Goal: Task Accomplishment & Management: Use online tool/utility

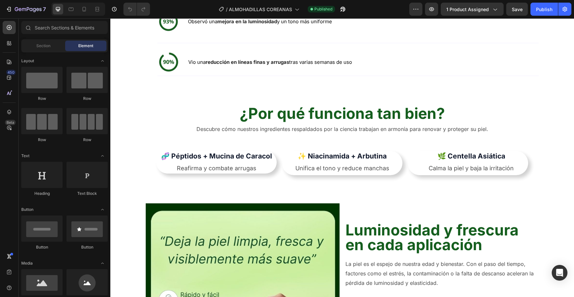
scroll to position [850, 0]
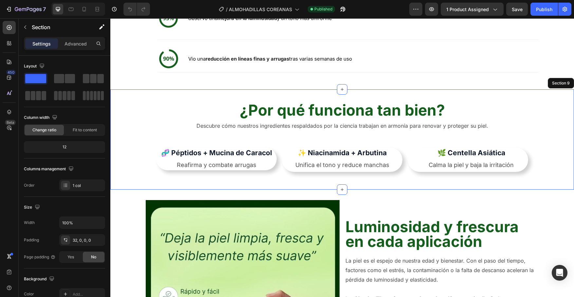
click at [138, 138] on div "¿Por qué funciona tan bien? Heading Descubre cómo nuestros ingredientes respald…" at bounding box center [342, 145] width 464 height 90
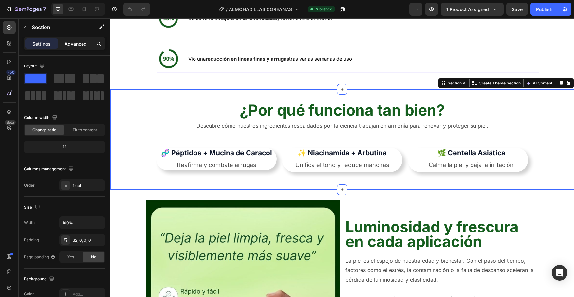
click at [78, 45] on p "Advanced" at bounding box center [76, 43] width 22 height 7
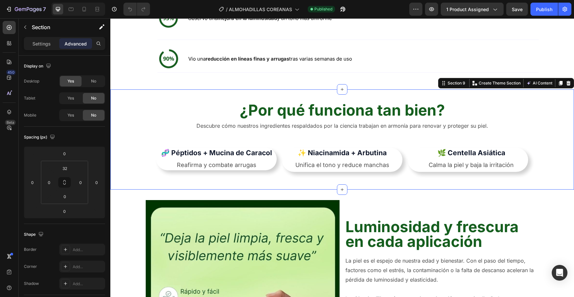
click at [122, 125] on div "¿Por qué funciona tan bien? Heading Descubre cómo nuestros ingredientes respald…" at bounding box center [342, 139] width 464 height 101
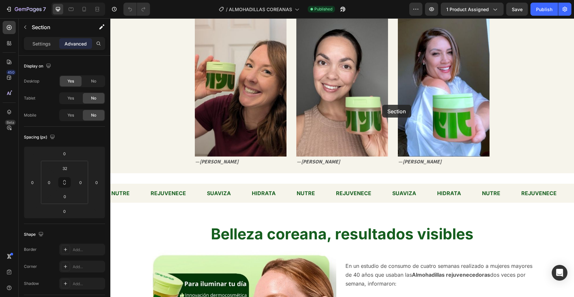
scroll to position [506, 0]
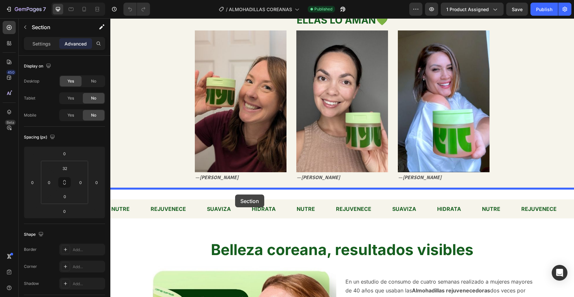
drag, startPoint x: 445, startPoint y: 115, endPoint x: 235, endPoint y: 195, distance: 224.7
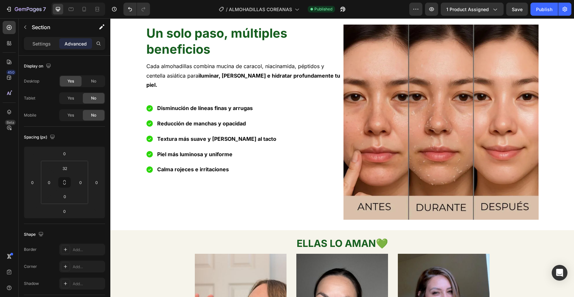
scroll to position [271, 0]
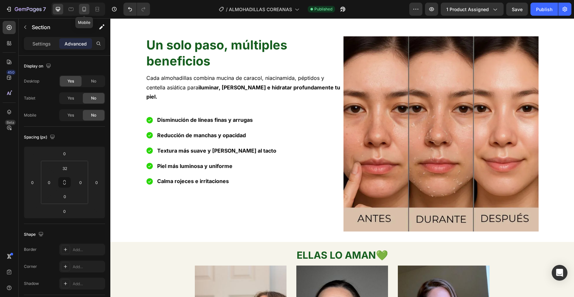
click at [86, 11] on icon at bounding box center [84, 9] width 7 height 7
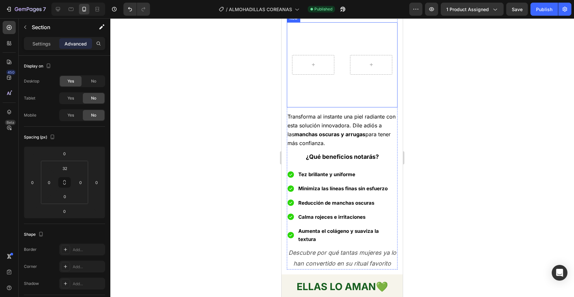
scroll to position [413, 0]
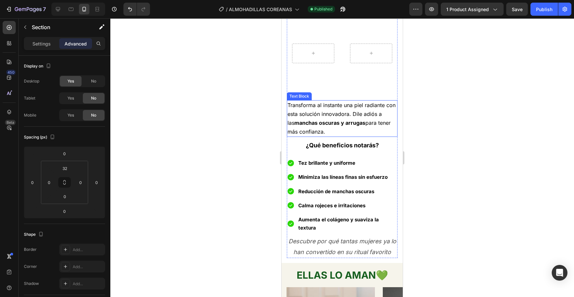
click at [329, 125] on strong "manchas oscuras y arrugas" at bounding box center [329, 123] width 71 height 7
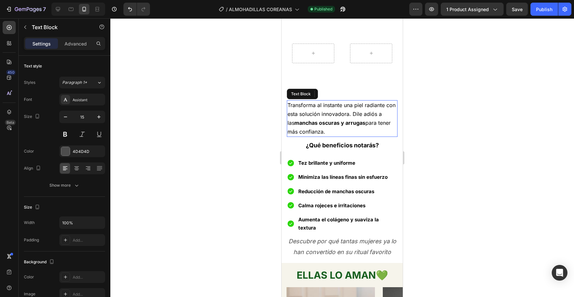
click at [329, 125] on strong "manchas oscuras y arrugas" at bounding box center [329, 123] width 71 height 7
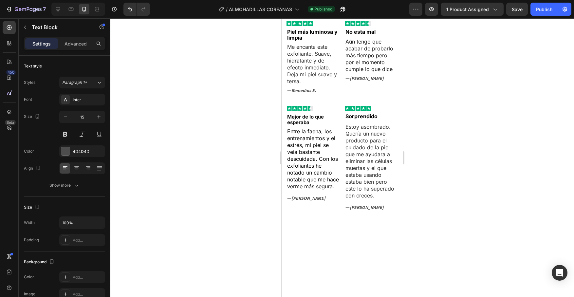
scroll to position [1709, 0]
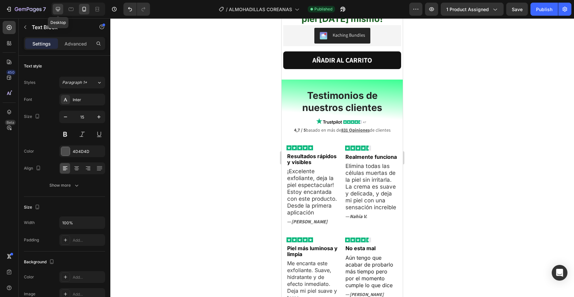
click at [57, 9] on icon at bounding box center [58, 9] width 7 height 7
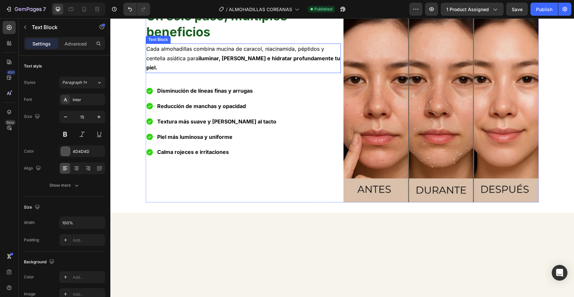
scroll to position [205, 0]
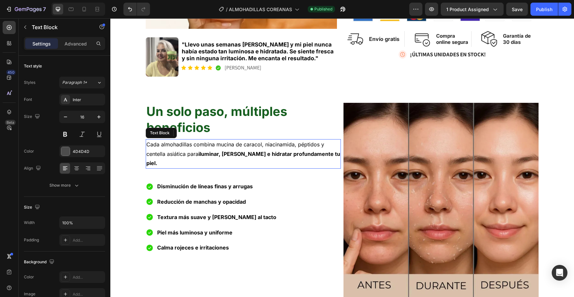
click at [191, 151] on span "Cada almohadillas combina mucina de caracol, niacinamida, péptidos y centella a…" at bounding box center [243, 154] width 194 height 26
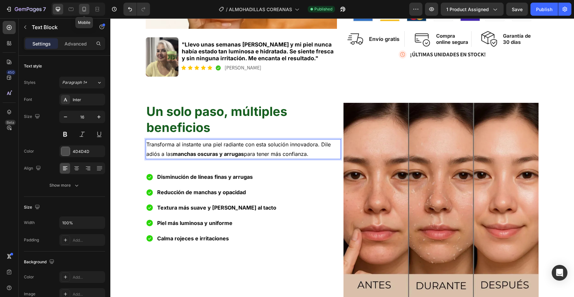
click at [83, 12] on icon at bounding box center [84, 9] width 7 height 7
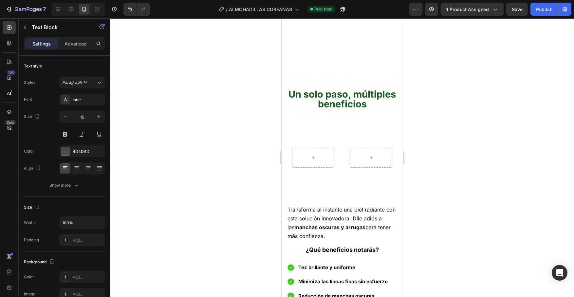
scroll to position [450, 0]
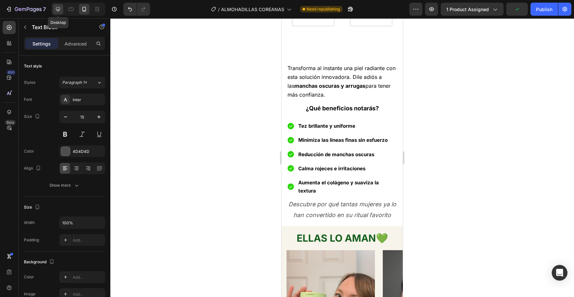
click at [59, 8] on icon at bounding box center [58, 9] width 4 height 4
type input "16"
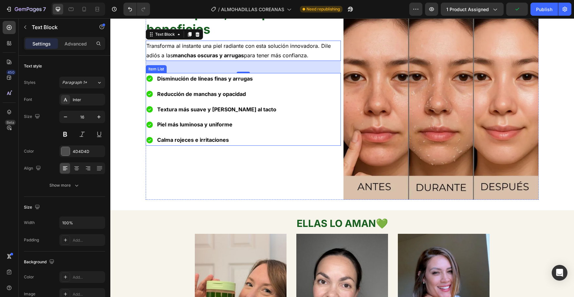
scroll to position [406, 0]
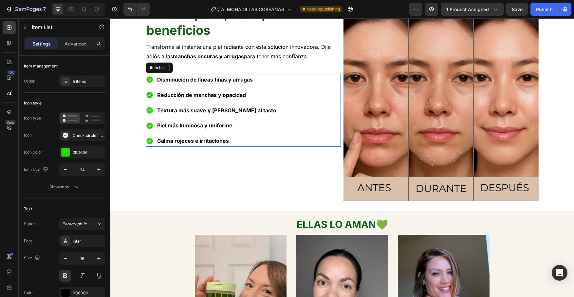
click at [179, 82] on span "Disminución de líneas finas y arrugas" at bounding box center [205, 79] width 96 height 7
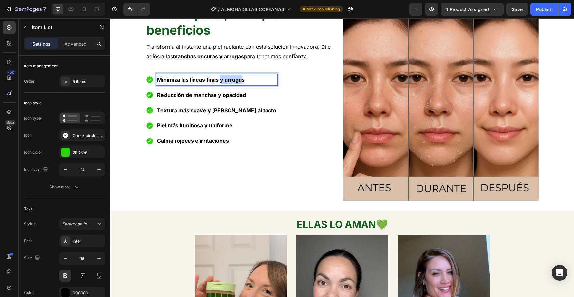
drag, startPoint x: 221, startPoint y: 80, endPoint x: 243, endPoint y: 80, distance: 21.9
click at [243, 80] on span "Minimiza las líneas finas y arrugas" at bounding box center [200, 79] width 87 height 7
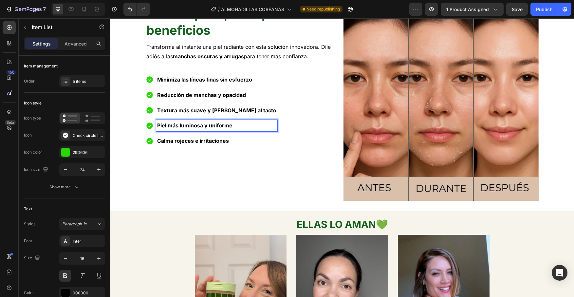
click at [192, 124] on span "Piel más luminosa y uniforme" at bounding box center [194, 125] width 75 height 7
click at [158, 124] on span "Piel más luminosa y uniforme" at bounding box center [194, 125] width 75 height 7
click at [83, 6] on div at bounding box center [84, 9] width 10 height 10
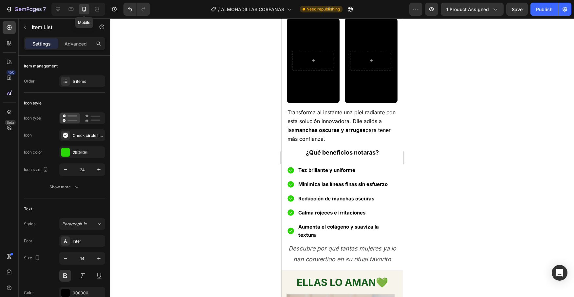
scroll to position [383, 0]
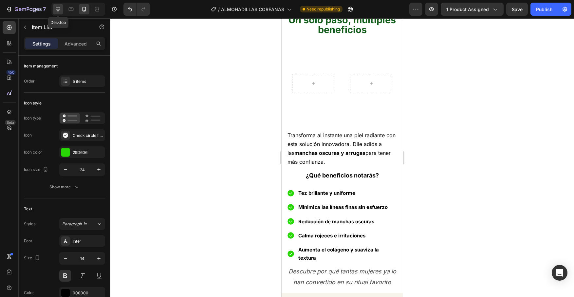
click at [56, 8] on icon at bounding box center [58, 9] width 4 height 4
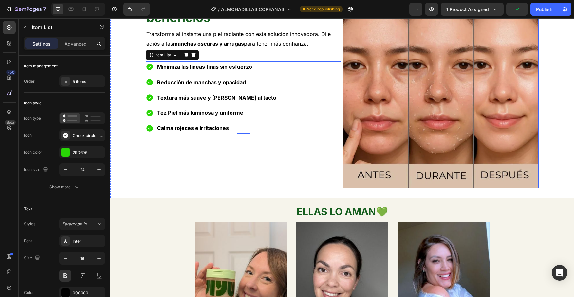
scroll to position [437, 0]
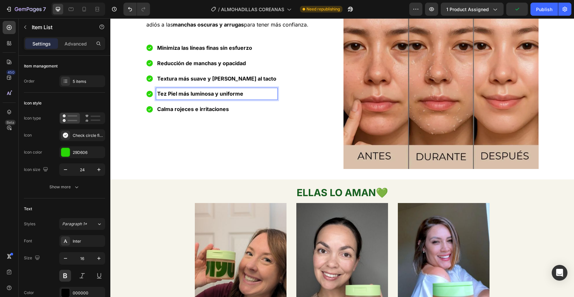
click at [168, 94] on span "Tez Piel más luminosa y uniforme" at bounding box center [200, 93] width 86 height 7
click at [84, 11] on icon at bounding box center [85, 9] width 4 height 5
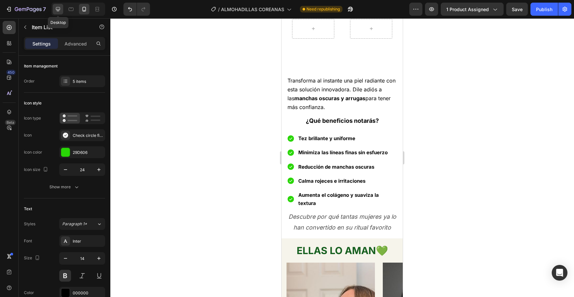
scroll to position [415, 0]
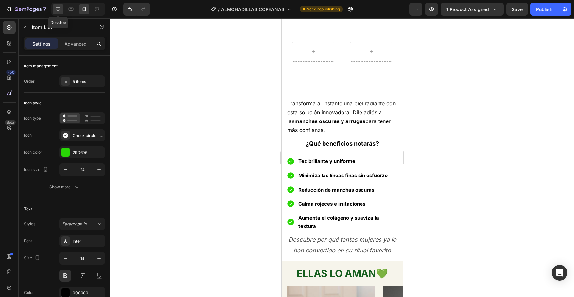
click at [58, 10] on icon at bounding box center [58, 9] width 4 height 4
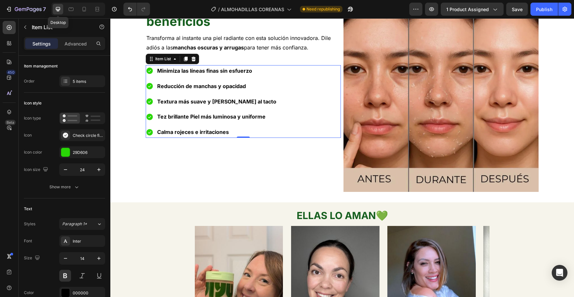
type input "16"
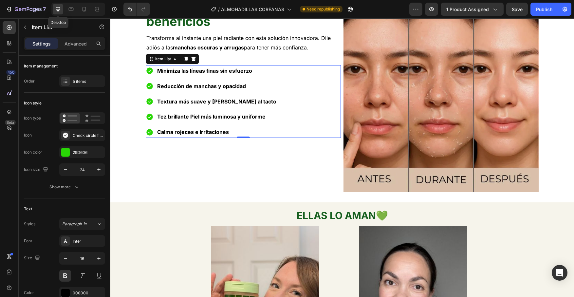
scroll to position [437, 0]
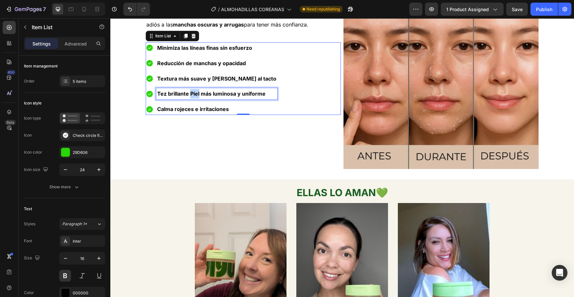
click at [192, 94] on span "Tez brillante Piel más luminosa y uniforme" at bounding box center [211, 93] width 108 height 7
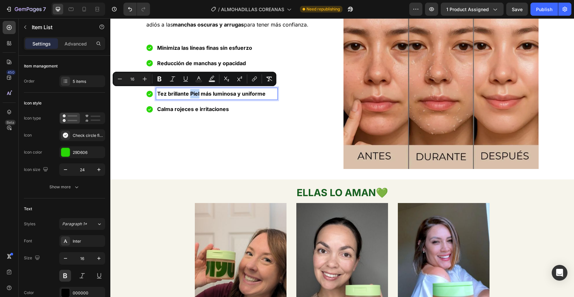
click at [190, 93] on span "Tez brillante Piel más luminosa y uniforme" at bounding box center [211, 93] width 108 height 7
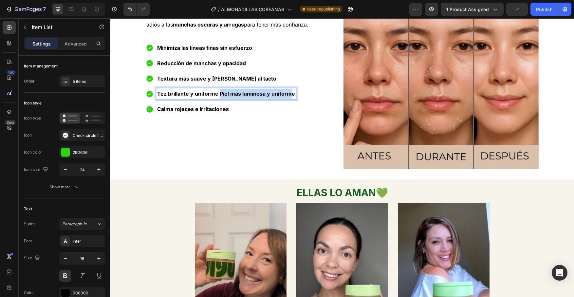
drag, startPoint x: 220, startPoint y: 91, endPoint x: 290, endPoint y: 91, distance: 69.7
click at [290, 91] on span "Tez brillante y uniforme Piel más luminosa y uniforme" at bounding box center [226, 93] width 138 height 7
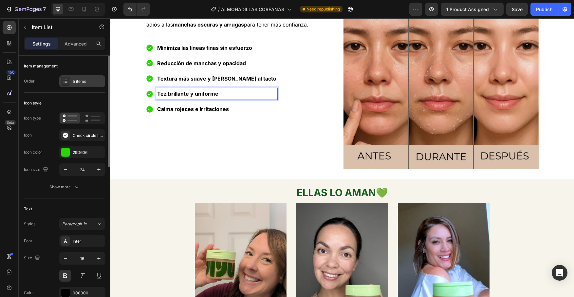
click at [92, 84] on div "5 items" at bounding box center [88, 82] width 31 height 6
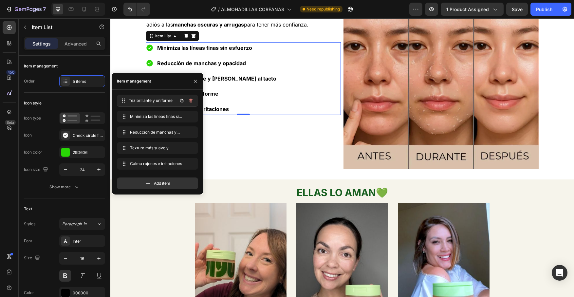
drag, startPoint x: 156, startPoint y: 148, endPoint x: 156, endPoint y: 100, distance: 48.1
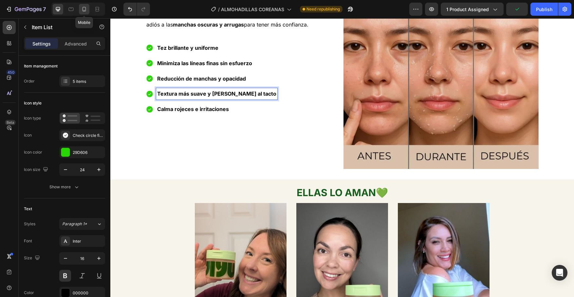
click at [86, 11] on icon at bounding box center [84, 9] width 7 height 7
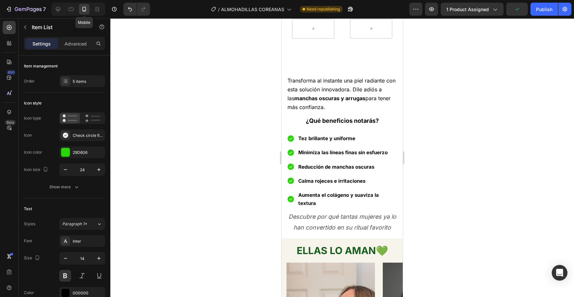
scroll to position [415, 0]
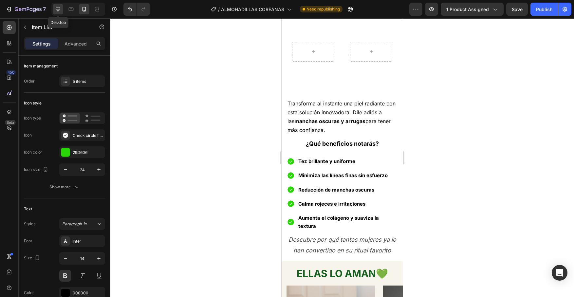
click at [61, 9] on icon at bounding box center [58, 9] width 7 height 7
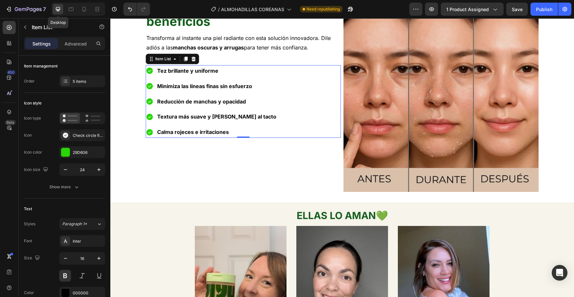
scroll to position [437, 0]
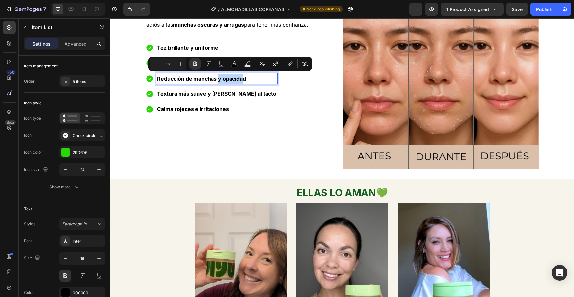
drag, startPoint x: 217, startPoint y: 78, endPoint x: 244, endPoint y: 78, distance: 26.9
click at [244, 78] on strong "Reducción de manchas y opacidad" at bounding box center [201, 78] width 89 height 7
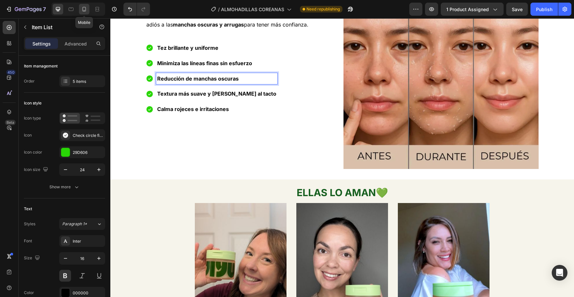
click at [84, 9] on icon at bounding box center [84, 9] width 7 height 7
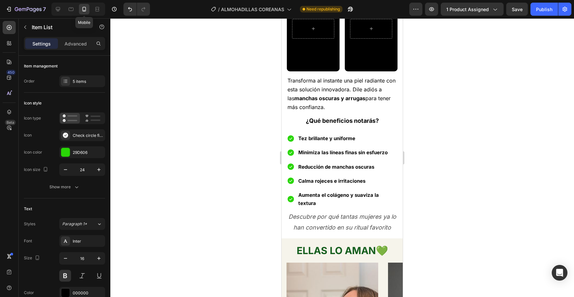
type input "14"
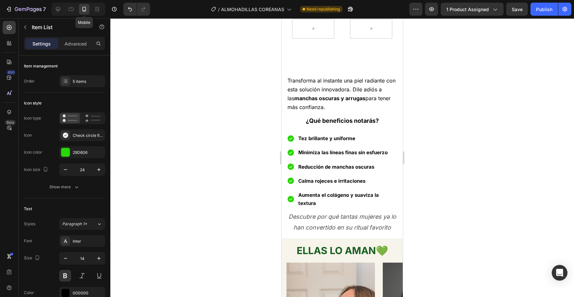
scroll to position [415, 0]
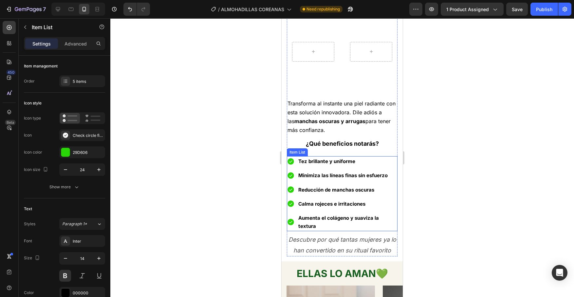
click at [307, 217] on span "Aumenta el colágeno y suaviza la textura" at bounding box center [338, 222] width 81 height 14
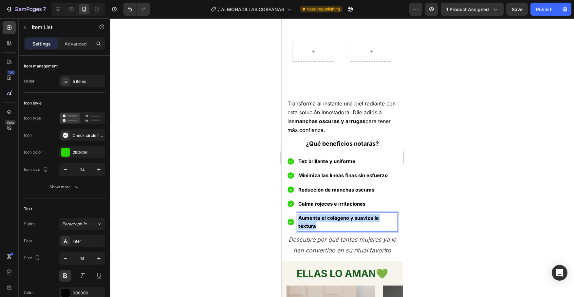
click at [307, 217] on span "Aumenta el colágeno y suaviza la textura" at bounding box center [338, 222] width 81 height 14
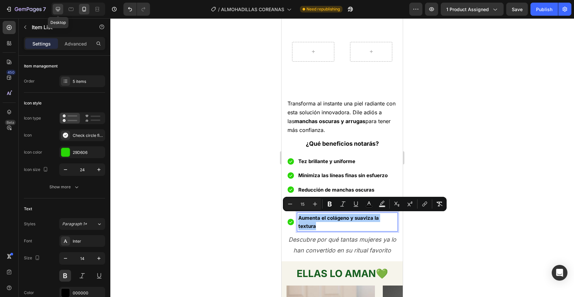
click at [56, 11] on icon at bounding box center [58, 9] width 7 height 7
type input "16"
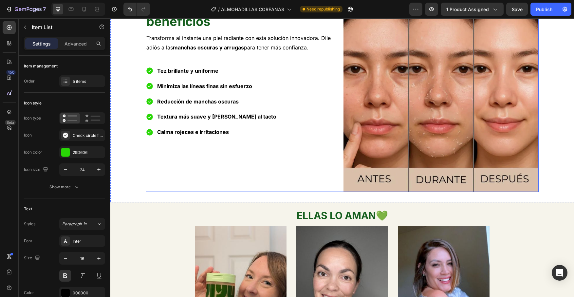
scroll to position [392, 0]
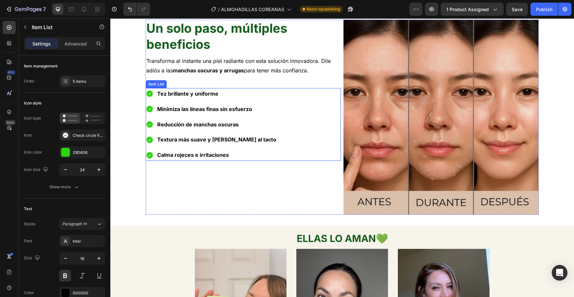
click at [195, 140] on span "Textura más suave y [PERSON_NAME] al tacto" at bounding box center [216, 139] width 119 height 7
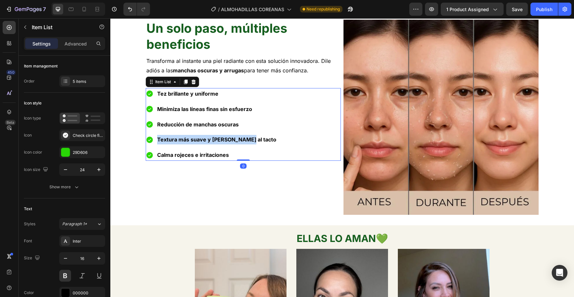
click at [195, 140] on span "Textura más suave y [PERSON_NAME] al tacto" at bounding box center [216, 139] width 119 height 7
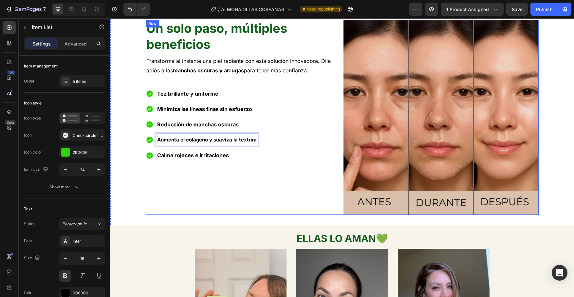
click at [192, 167] on div "Un solo paso, múltiples beneficios Heading Transforma al instante una piel radi…" at bounding box center [243, 117] width 195 height 195
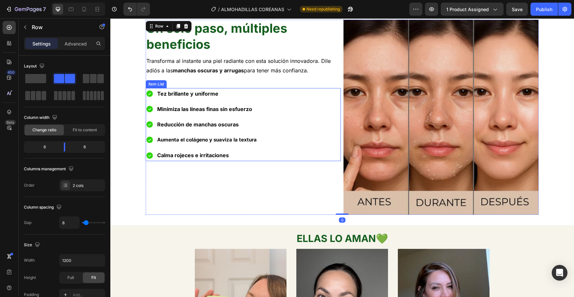
click at [236, 146] on div "Tez brillante y uniforme Minimiza las líneas finas sin esfuerzo Reducción de ma…" at bounding box center [202, 124] width 112 height 73
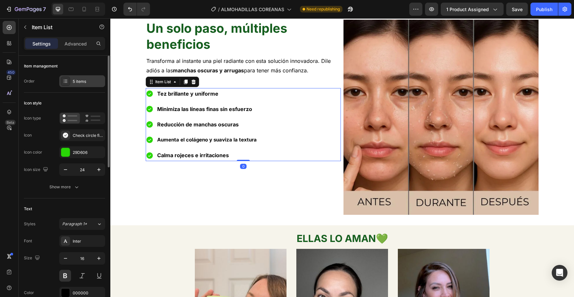
click at [84, 79] on div "5 items" at bounding box center [88, 82] width 31 height 6
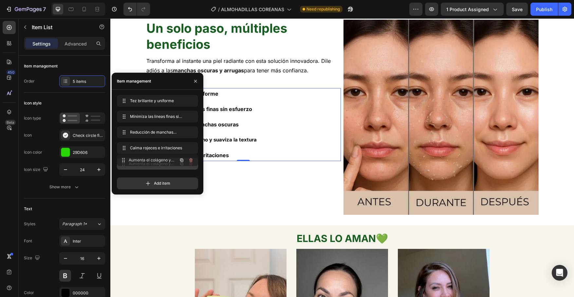
drag, startPoint x: 146, startPoint y: 152, endPoint x: 146, endPoint y: 164, distance: 12.4
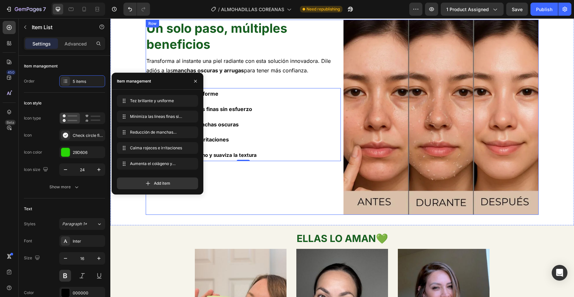
click at [251, 177] on div "Un solo paso, múltiples beneficios Heading Transforma al instante una piel radi…" at bounding box center [243, 117] width 195 height 195
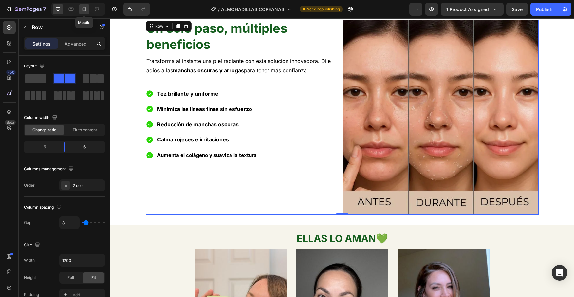
click at [87, 8] on icon at bounding box center [84, 9] width 7 height 7
type input "0"
type input "100%"
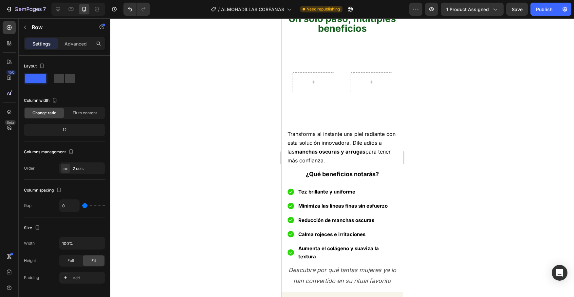
scroll to position [369, 0]
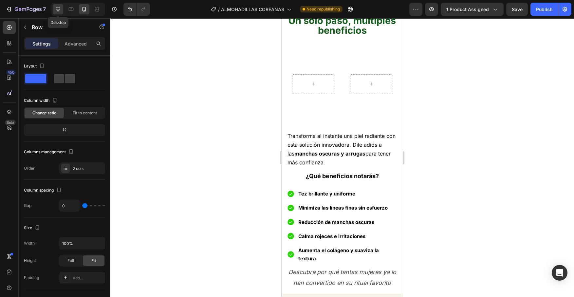
click at [57, 7] on icon at bounding box center [58, 9] width 7 height 7
type input "8"
type input "1200"
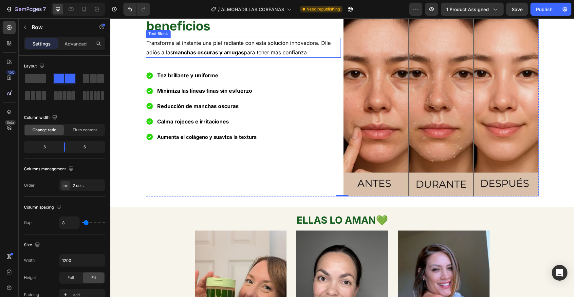
scroll to position [228, 0]
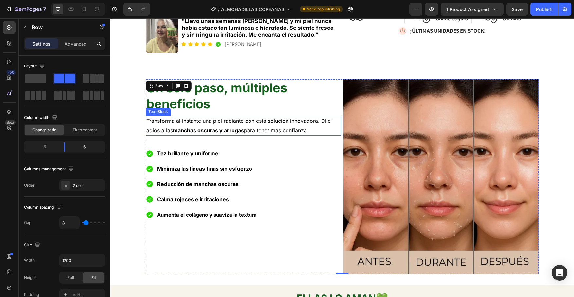
click at [442, 153] on img at bounding box center [441, 176] width 195 height 195
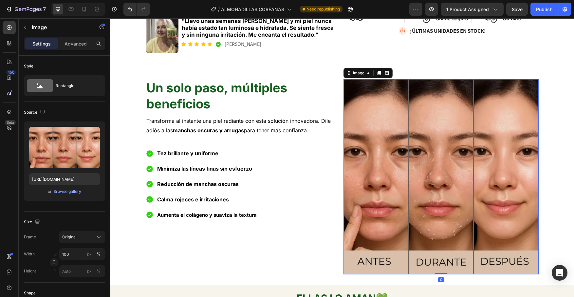
click at [424, 143] on img at bounding box center [441, 176] width 195 height 195
click at [403, 142] on img at bounding box center [441, 176] width 195 height 195
click at [390, 75] on icon at bounding box center [386, 72] width 5 height 5
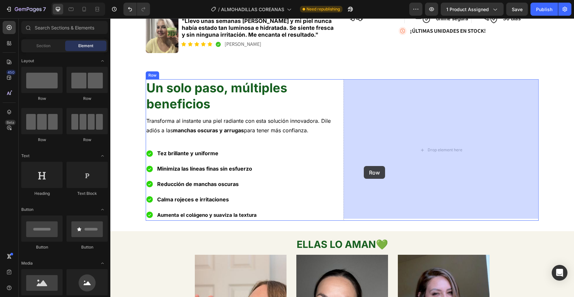
drag, startPoint x: 191, startPoint y: 104, endPoint x: 364, endPoint y: 166, distance: 183.9
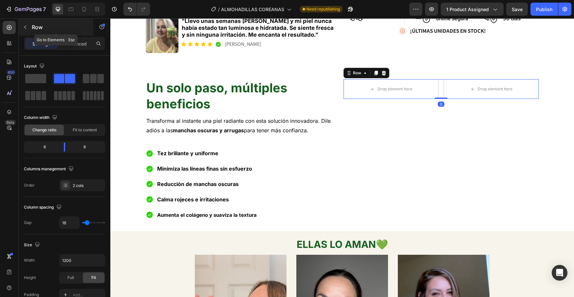
click at [28, 28] on button "button" at bounding box center [25, 27] width 10 height 10
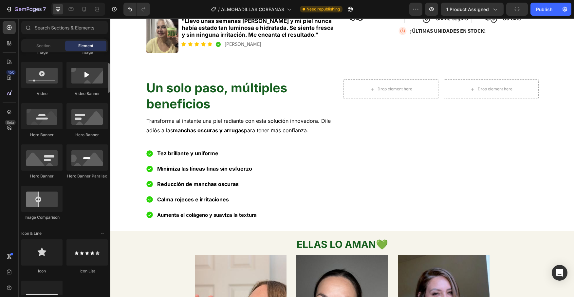
scroll to position [231, 0]
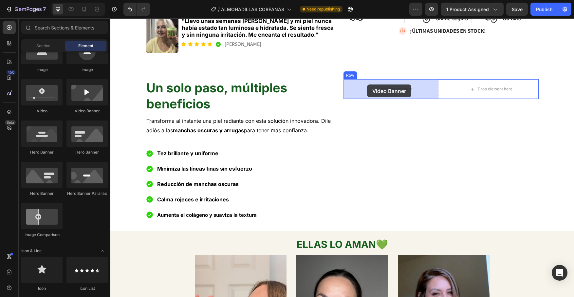
drag, startPoint x: 190, startPoint y: 117, endPoint x: 367, endPoint y: 84, distance: 180.5
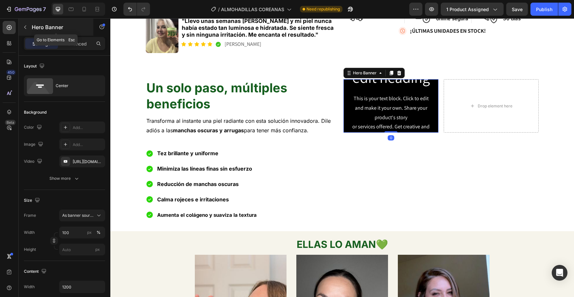
click at [28, 25] on icon "button" at bounding box center [25, 27] width 5 height 5
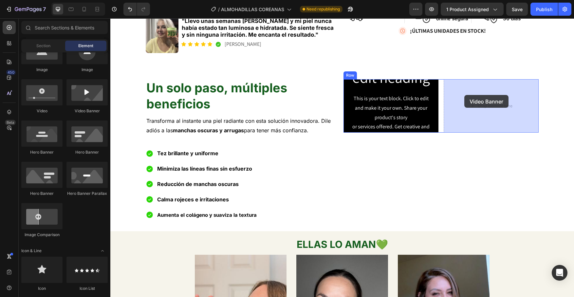
drag, startPoint x: 204, startPoint y: 118, endPoint x: 464, endPoint y: 95, distance: 261.0
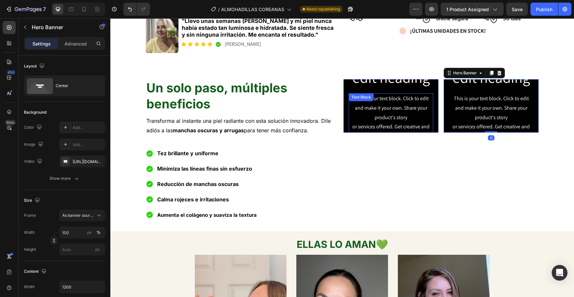
click at [395, 106] on div "This is your text block. Click to edit and make it your own. Share your product…" at bounding box center [391, 117] width 84 height 48
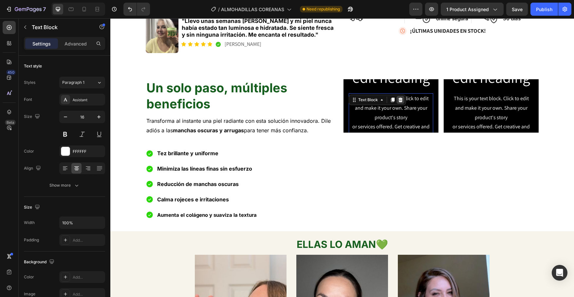
click at [400, 98] on icon at bounding box center [400, 99] width 5 height 5
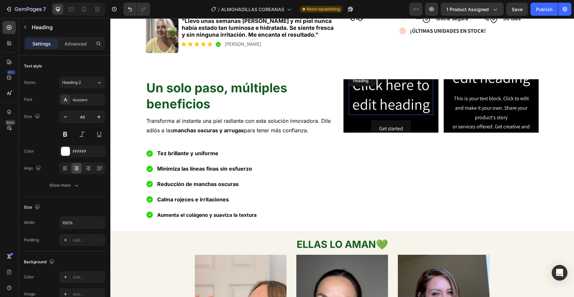
click at [407, 99] on h2 "Click here to edit heading" at bounding box center [391, 94] width 84 height 41
click at [396, 81] on icon at bounding box center [396, 80] width 5 height 5
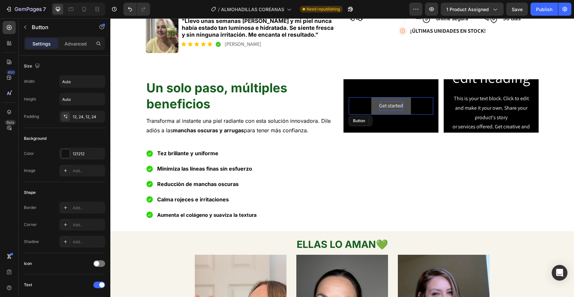
click at [402, 102] on div "Get started" at bounding box center [391, 105] width 24 height 9
click at [396, 121] on icon at bounding box center [392, 120] width 5 height 5
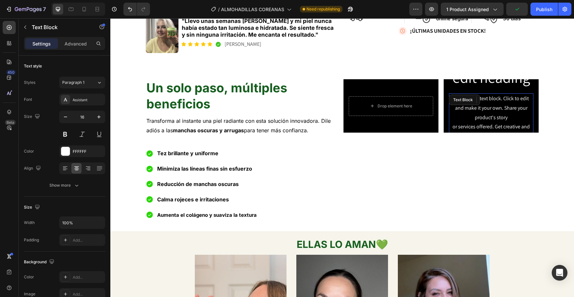
click at [482, 114] on div "This is your text block. Click to edit and make it your own. Share your product…" at bounding box center [491, 117] width 84 height 48
click at [502, 101] on icon at bounding box center [501, 100] width 4 height 5
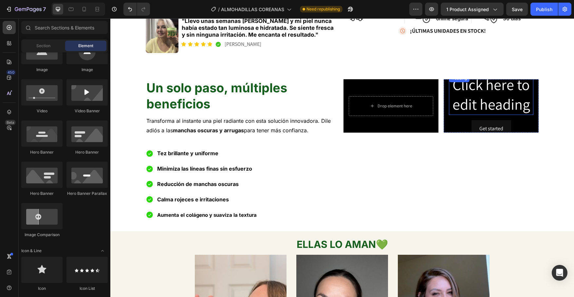
click at [498, 101] on h2 "Click here to edit heading" at bounding box center [491, 94] width 84 height 41
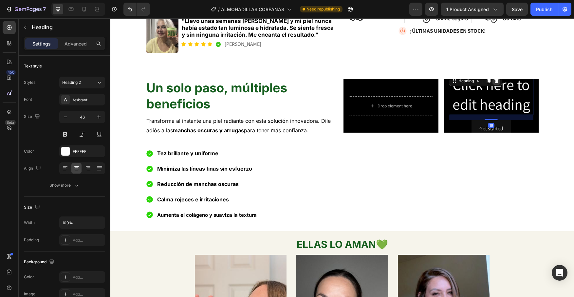
click at [497, 83] on icon at bounding box center [496, 81] width 4 height 5
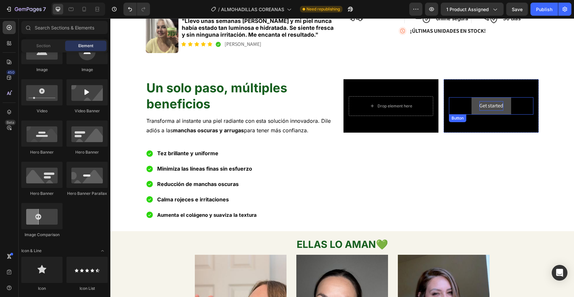
click at [497, 107] on div "Get started" at bounding box center [491, 105] width 24 height 9
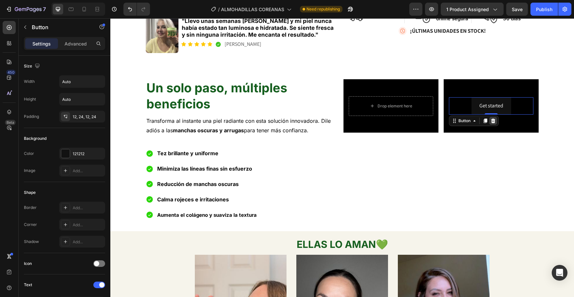
click at [495, 121] on icon at bounding box center [493, 121] width 4 height 5
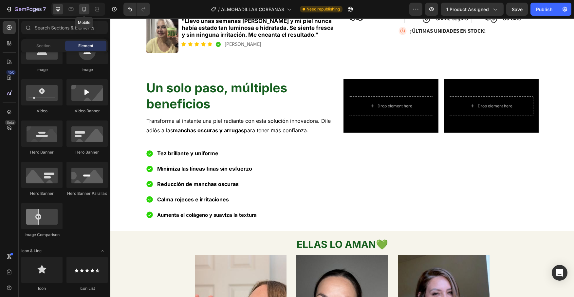
click at [80, 8] on div at bounding box center [84, 9] width 10 height 10
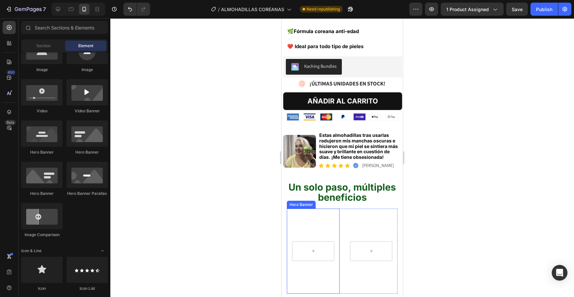
click at [312, 211] on video "Background Image" at bounding box center [313, 251] width 53 height 85
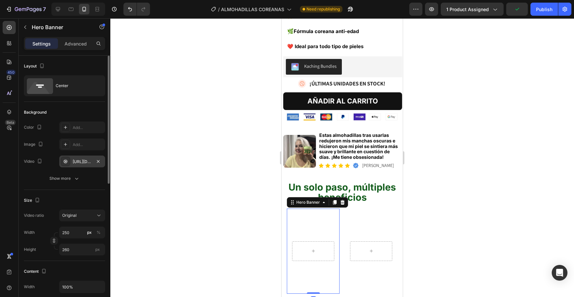
click at [82, 161] on div "[URL][DOMAIN_NAME]" at bounding box center [82, 162] width 19 height 6
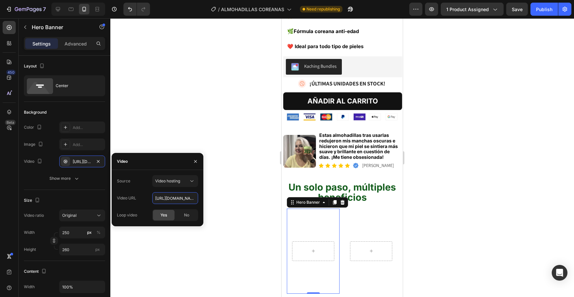
drag, startPoint x: 156, startPoint y: 196, endPoint x: 224, endPoint y: 196, distance: 68.1
click at [224, 0] on div "7 Version history / ALMOHADILLAS COREANAS Need republishing Preview 1 product a…" at bounding box center [287, 0] width 574 height 0
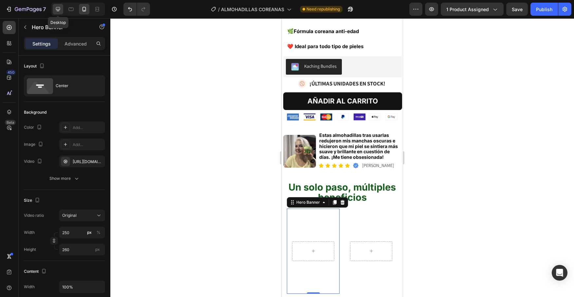
click at [57, 9] on icon at bounding box center [58, 9] width 4 height 4
type input "1200"
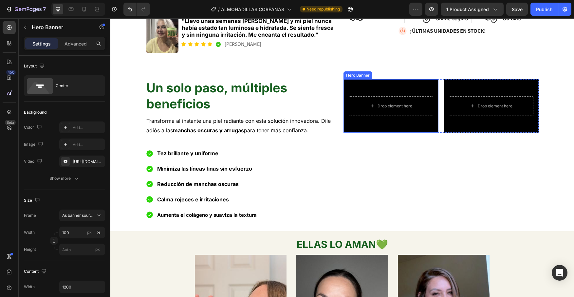
scroll to position [205, 0]
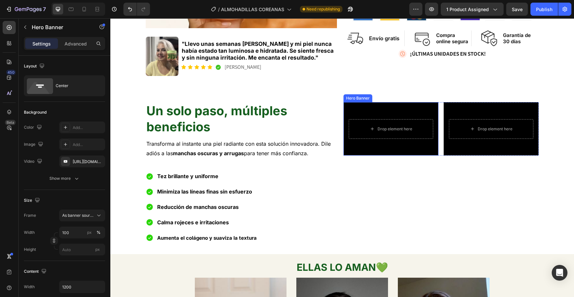
click at [359, 106] on div "Background Image" at bounding box center [391, 128] width 95 height 53
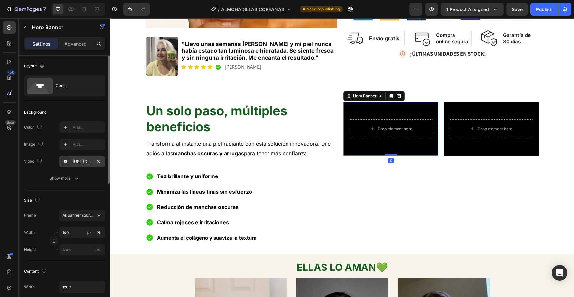
click at [85, 160] on div "[URL][DOMAIN_NAME]" at bounding box center [82, 162] width 19 height 6
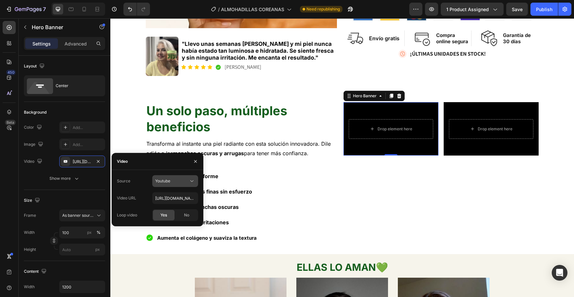
click at [186, 182] on div "Youtube" at bounding box center [171, 181] width 33 height 6
click at [175, 198] on span "Video hosting" at bounding box center [167, 197] width 25 height 6
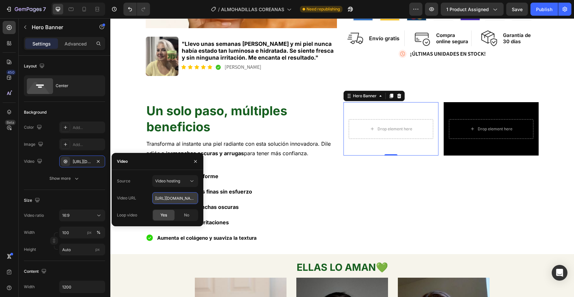
click at [186, 198] on input "[URL][DOMAIN_NAME]" at bounding box center [175, 198] width 46 height 12
drag, startPoint x: 286, startPoint y: 217, endPoint x: 213, endPoint y: 198, distance: 75.0
drag, startPoint x: 265, startPoint y: 217, endPoint x: 248, endPoint y: 196, distance: 27.2
paste input "[URL][DOMAIN_NAME]"
type input "[URL][DOMAIN_NAME]"
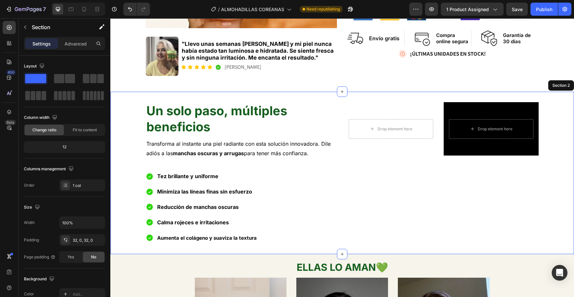
click at [140, 134] on div "Un solo paso, múltiples beneficios Heading Transforma al instante una piel radi…" at bounding box center [342, 172] width 464 height 141
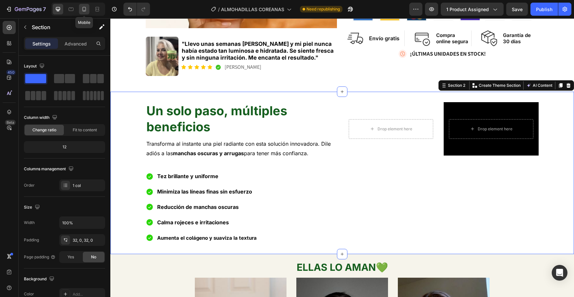
click at [84, 11] on icon at bounding box center [85, 9] width 4 height 5
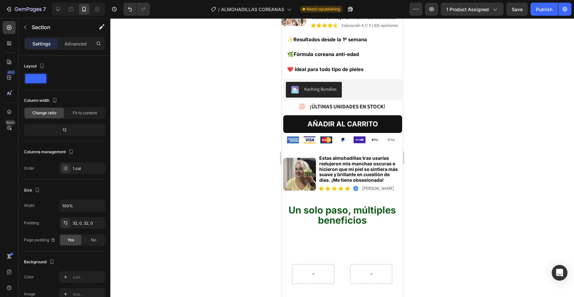
scroll to position [182, 0]
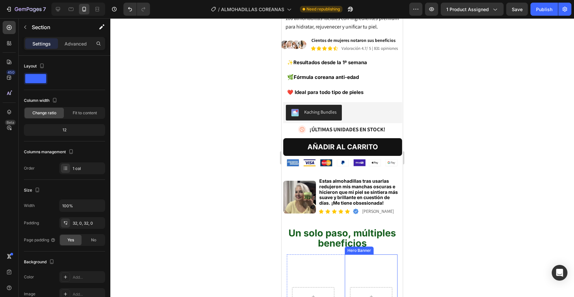
click at [371, 254] on video "Background Image" at bounding box center [371, 296] width 53 height 85
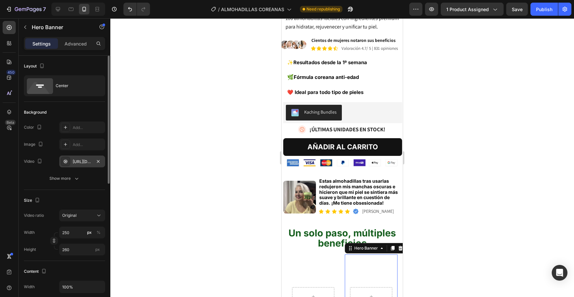
click at [79, 160] on div "[URL][DOMAIN_NAME]" at bounding box center [82, 162] width 19 height 6
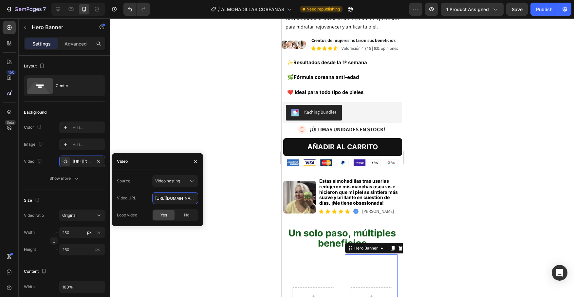
drag, startPoint x: 155, startPoint y: 199, endPoint x: 209, endPoint y: 199, distance: 53.4
click at [209, 0] on div "7 Version history / ALMOHADILLAS COREANAS Need republishing Preview 1 product a…" at bounding box center [287, 0] width 574 height 0
click at [24, 27] on icon "button" at bounding box center [25, 28] width 2 height 4
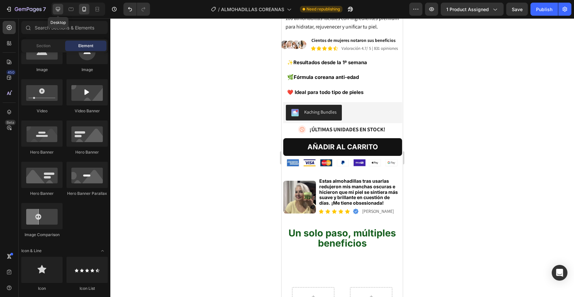
click at [59, 11] on icon at bounding box center [58, 9] width 7 height 7
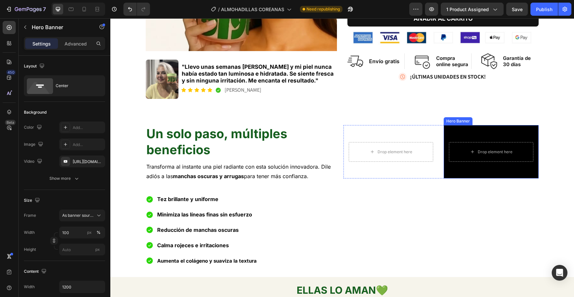
click at [464, 135] on div "Background Image" at bounding box center [491, 151] width 95 height 53
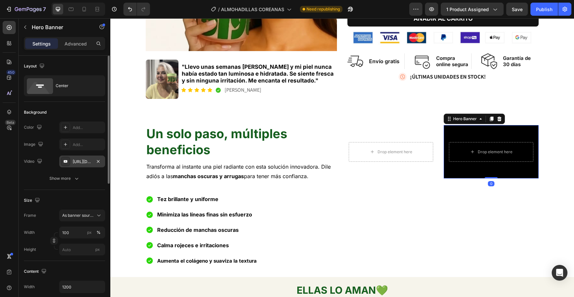
click at [83, 160] on div "[URL][DOMAIN_NAME]" at bounding box center [82, 162] width 19 height 6
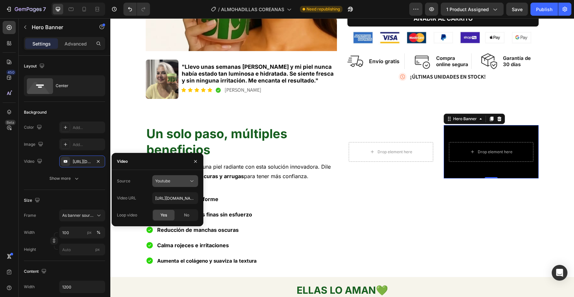
click at [193, 177] on button "Youtube" at bounding box center [175, 181] width 46 height 12
click at [178, 197] on span "Video hosting" at bounding box center [167, 197] width 25 height 6
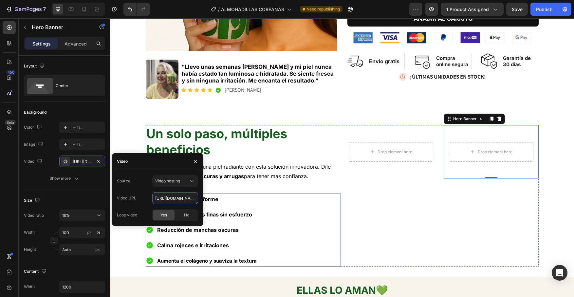
drag, startPoint x: 267, startPoint y: 216, endPoint x: 204, endPoint y: 198, distance: 65.8
type input "h"
paste input "[URL][DOMAIN_NAME]"
type input "[URL][DOMAIN_NAME]"
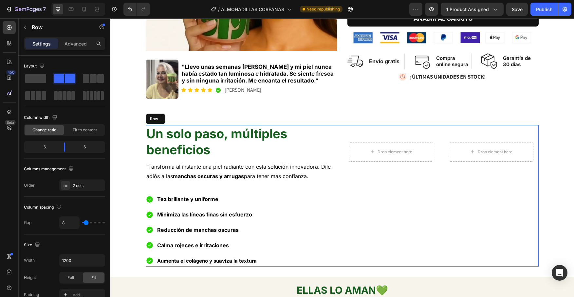
click at [366, 210] on div "Drop element here Hero Banner Drop element here Hero Banner 0 Row" at bounding box center [441, 195] width 195 height 141
click at [398, 166] on video "Background Image" at bounding box center [391, 151] width 95 height 53
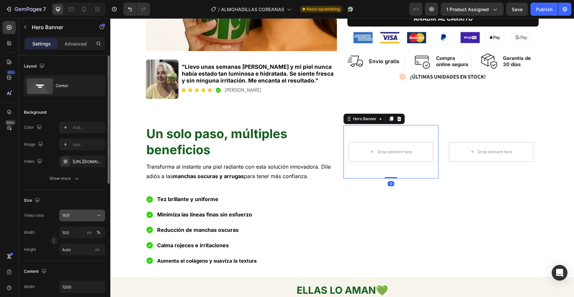
click at [86, 214] on div "16:9" at bounding box center [78, 216] width 33 height 6
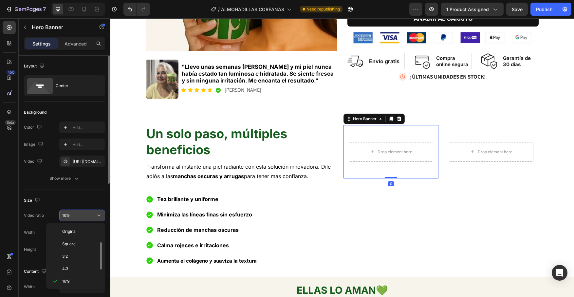
scroll to position [12, 0]
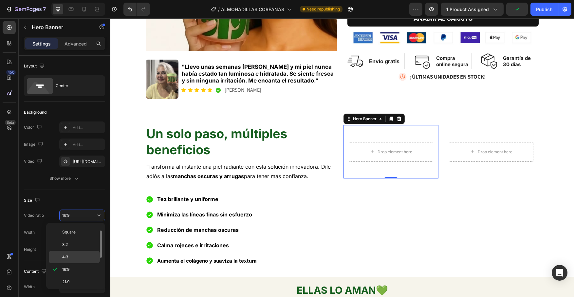
click at [72, 254] on p "4:3" at bounding box center [79, 257] width 35 height 6
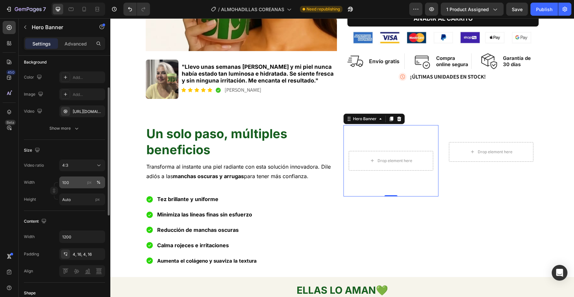
scroll to position [56, 0]
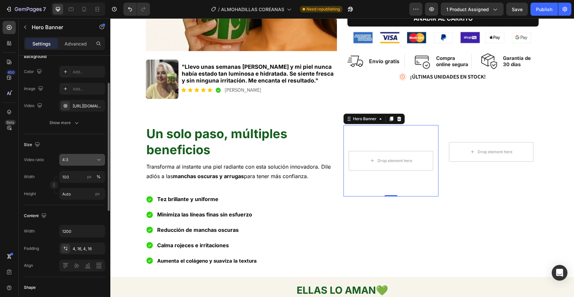
click at [80, 160] on div "4:3" at bounding box center [78, 160] width 33 height 6
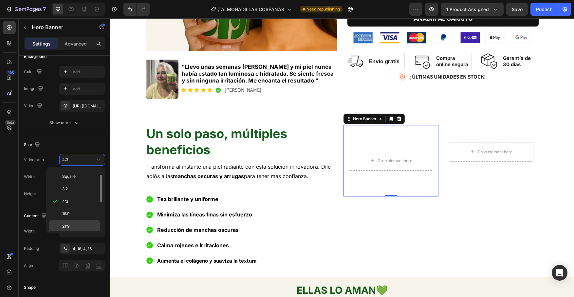
click at [69, 224] on span "21:9" at bounding box center [65, 226] width 7 height 6
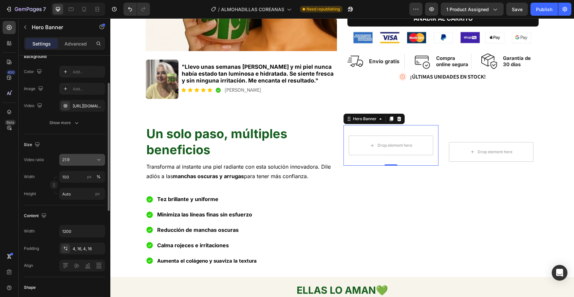
click at [77, 163] on div "21:9" at bounding box center [82, 160] width 40 height 7
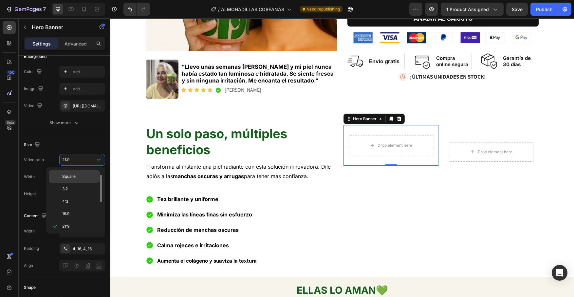
click at [80, 175] on p "Square" at bounding box center [79, 177] width 35 height 6
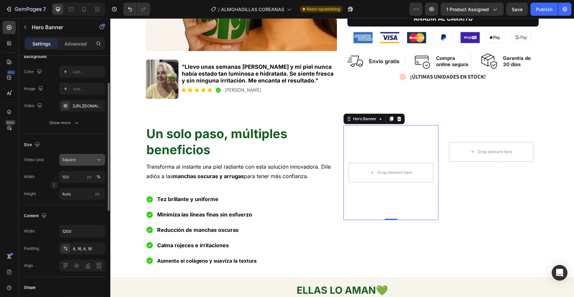
click at [81, 159] on div "Square" at bounding box center [78, 160] width 33 height 6
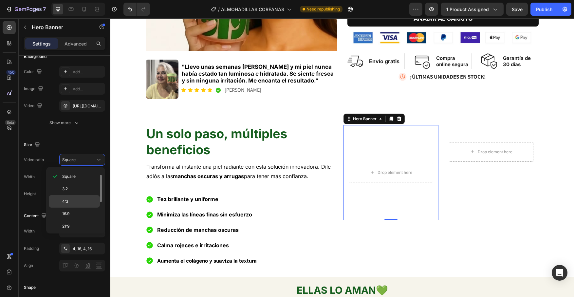
click at [74, 202] on p "4:3" at bounding box center [79, 201] width 35 height 6
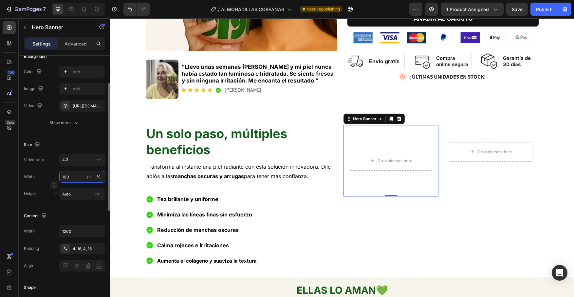
click at [74, 178] on input "100" at bounding box center [82, 177] width 46 height 12
click at [56, 175] on div "Width 100 px %" at bounding box center [64, 177] width 81 height 12
click at [72, 195] on input "Auto" at bounding box center [82, 194] width 46 height 12
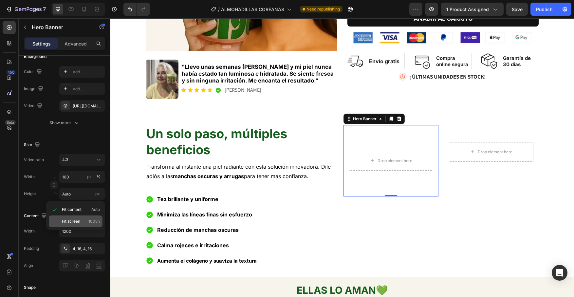
click at [80, 221] on span "Fit screen" at bounding box center [71, 221] width 18 height 6
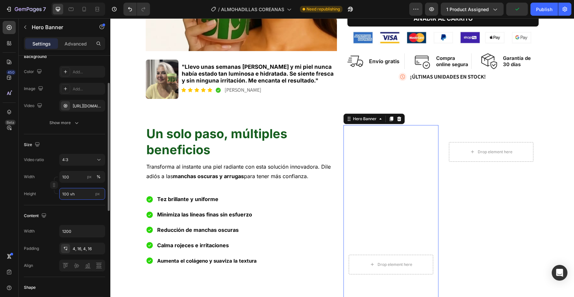
click at [75, 196] on input "100 vh" at bounding box center [82, 194] width 46 height 12
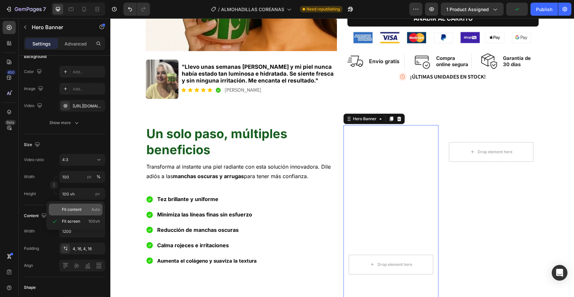
click at [78, 208] on span "Fit content" at bounding box center [72, 210] width 20 height 6
type input "Auto"
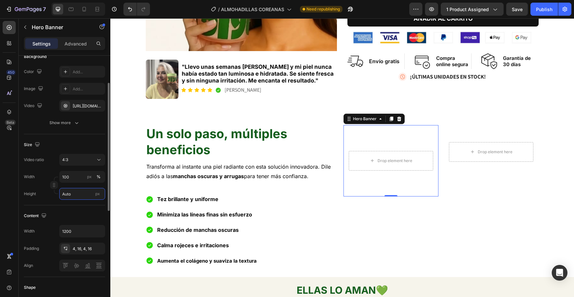
click at [80, 195] on input "Auto" at bounding box center [82, 194] width 46 height 12
type input "3"
type input "5"
click at [73, 161] on div "4:3" at bounding box center [78, 160] width 33 height 6
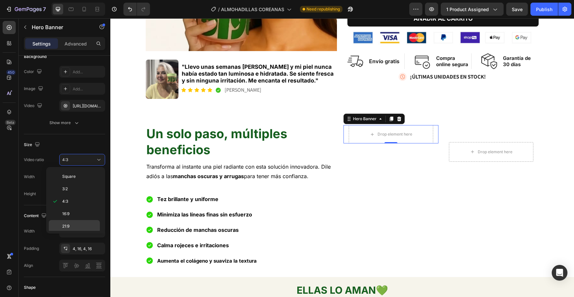
click at [79, 224] on p "21:9" at bounding box center [79, 226] width 35 height 6
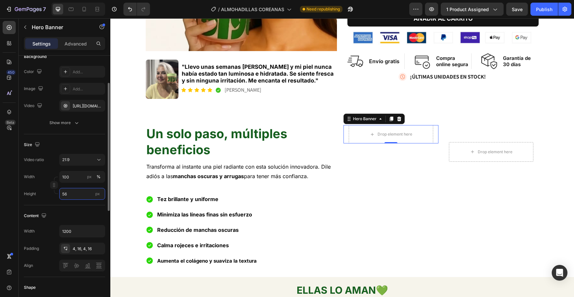
click at [76, 193] on input "56" at bounding box center [82, 194] width 46 height 12
type input "5"
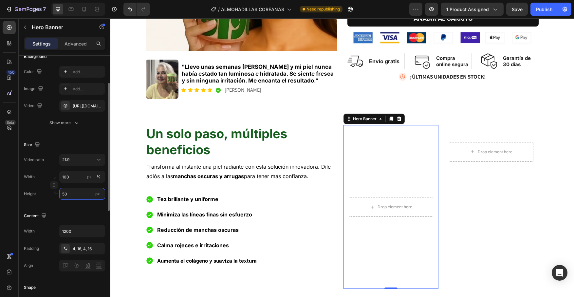
type input "5"
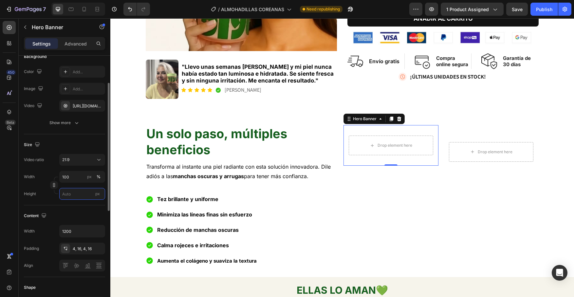
type input "5"
click at [76, 163] on div "21:9" at bounding box center [82, 160] width 40 height 7
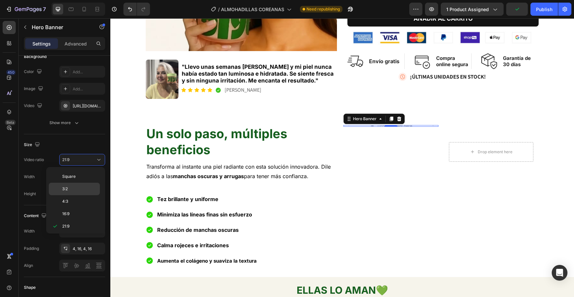
click at [77, 186] on p "3:2" at bounding box center [79, 189] width 35 height 6
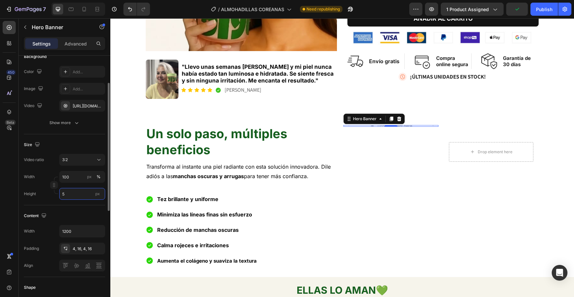
click at [74, 194] on input "5" at bounding box center [82, 194] width 46 height 12
type input "1"
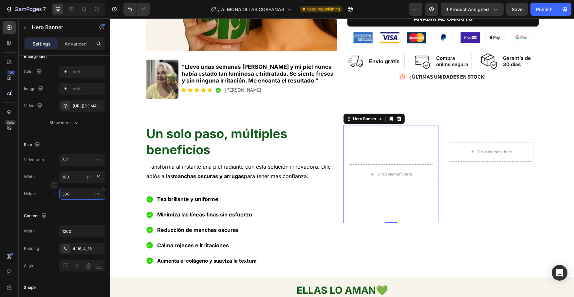
type input "300"
click at [390, 143] on video "Background Image" at bounding box center [391, 156] width 95 height 63
click at [359, 147] on video "Background Image" at bounding box center [391, 156] width 95 height 63
click at [66, 178] on input "100" at bounding box center [82, 177] width 46 height 12
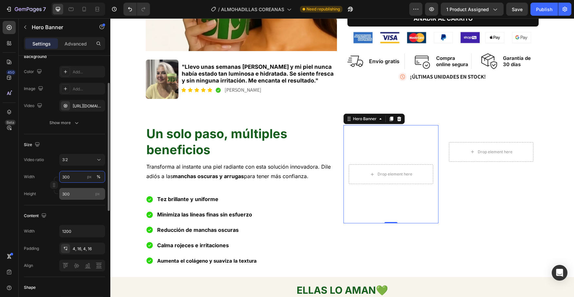
type input "300"
click at [75, 194] on input "300" at bounding box center [82, 194] width 46 height 12
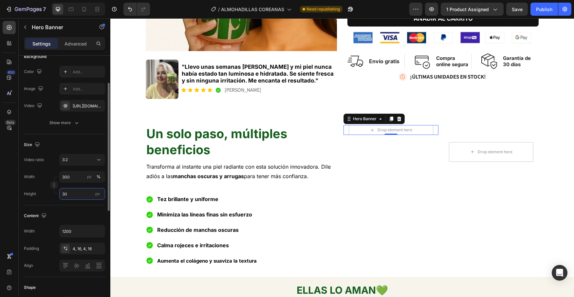
type input "3"
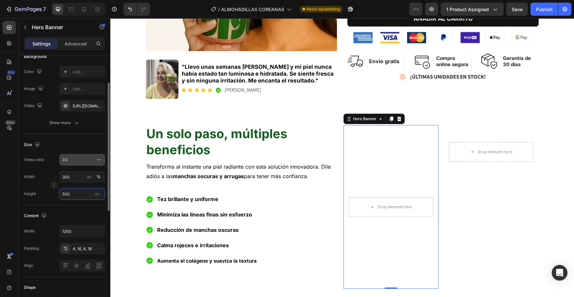
type input "500"
click at [82, 159] on div "3:2" at bounding box center [78, 160] width 33 height 6
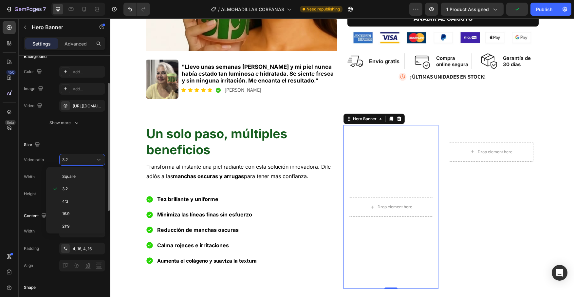
click at [80, 140] on div "Size" at bounding box center [64, 144] width 81 height 10
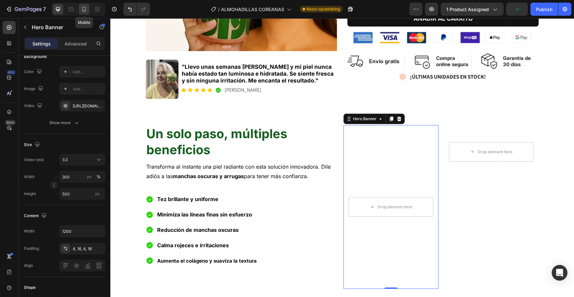
click at [85, 9] on icon at bounding box center [84, 9] width 7 height 7
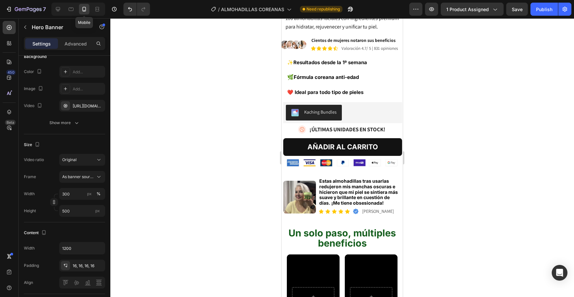
type input "100%"
type input "100"
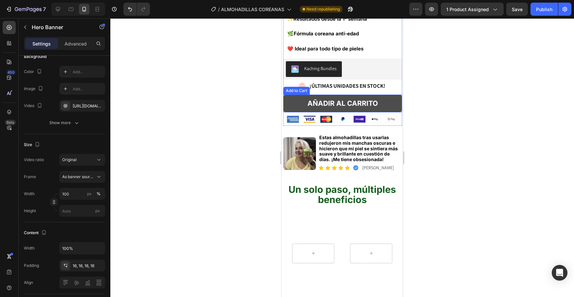
scroll to position [233, 0]
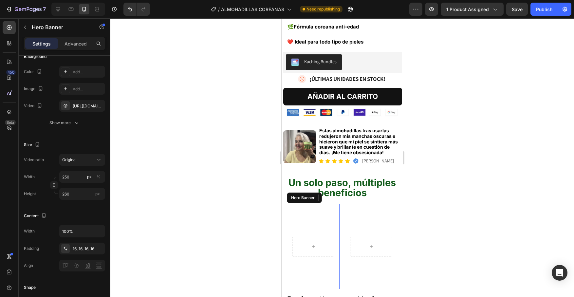
click at [316, 204] on video "Background Image" at bounding box center [313, 246] width 53 height 85
click at [60, 11] on icon at bounding box center [58, 9] width 7 height 7
type input "1200"
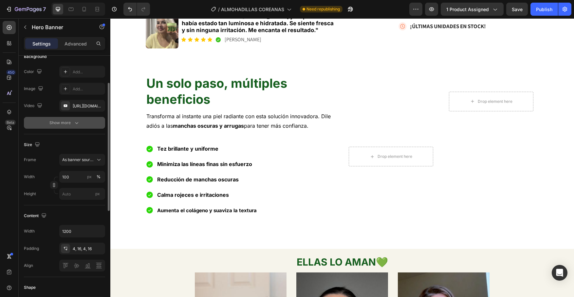
scroll to position [210, 0]
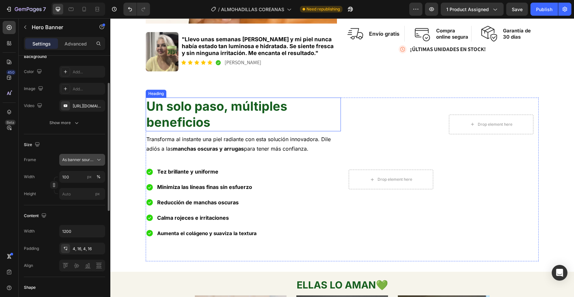
click at [87, 162] on span "As banner source" at bounding box center [78, 160] width 32 height 6
click at [77, 188] on div "Custom" at bounding box center [81, 187] width 38 height 6
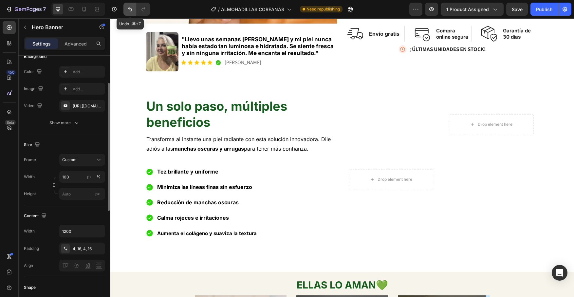
click at [128, 8] on icon "Undo/Redo" at bounding box center [130, 9] width 7 height 7
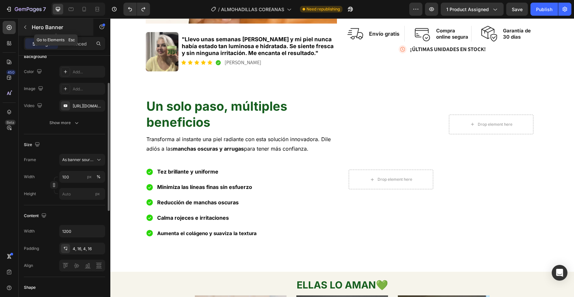
click at [27, 30] on button "button" at bounding box center [25, 27] width 10 height 10
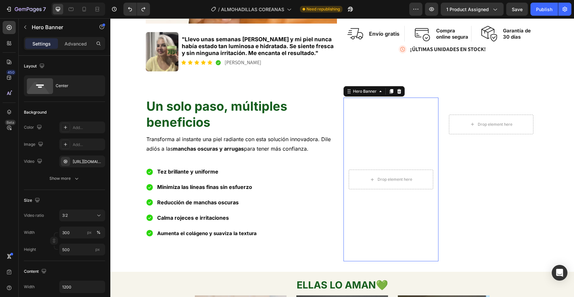
click at [381, 110] on video "Background Image" at bounding box center [391, 129] width 95 height 63
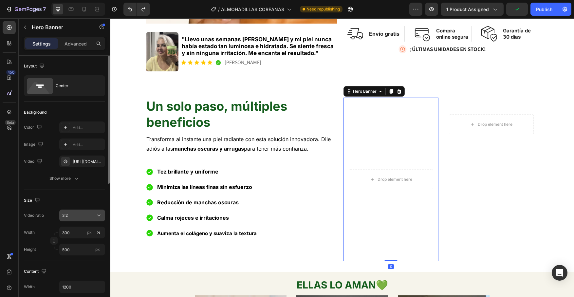
click at [88, 213] on div "3:2" at bounding box center [78, 216] width 33 height 6
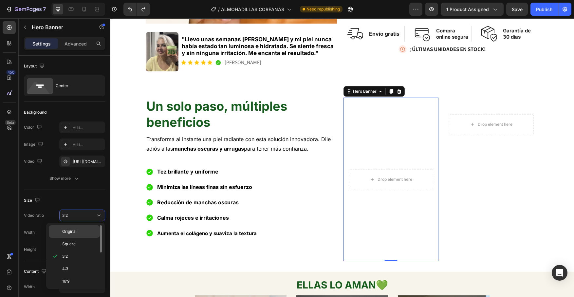
click at [84, 238] on div "Original" at bounding box center [74, 244] width 51 height 12
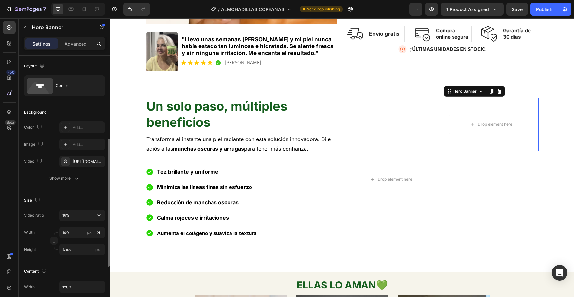
click at [478, 105] on video "Background Image" at bounding box center [491, 124] width 95 height 53
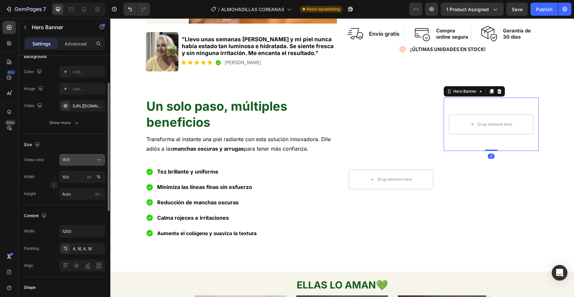
click at [86, 159] on div "16:9" at bounding box center [78, 160] width 33 height 6
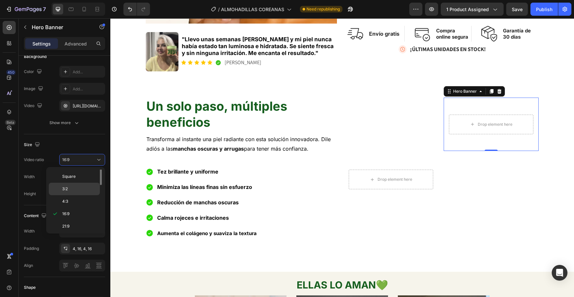
scroll to position [0, 0]
click at [83, 178] on p "Original" at bounding box center [79, 176] width 35 height 6
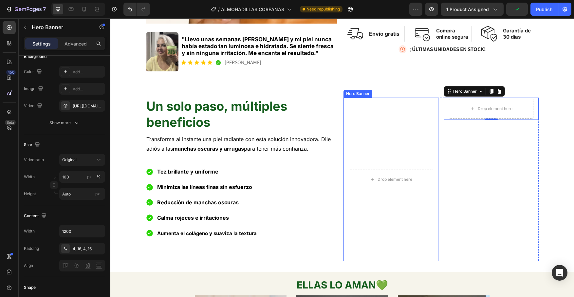
click at [389, 117] on video "Background Image" at bounding box center [391, 121] width 95 height 47
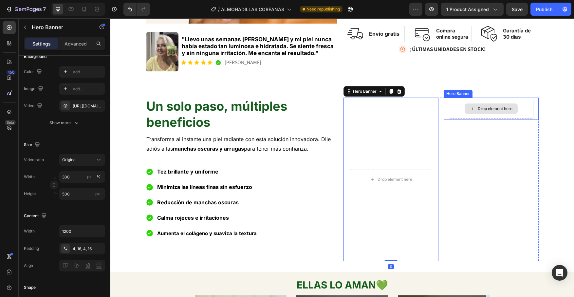
click at [457, 103] on div "Drop element here" at bounding box center [491, 109] width 84 height 20
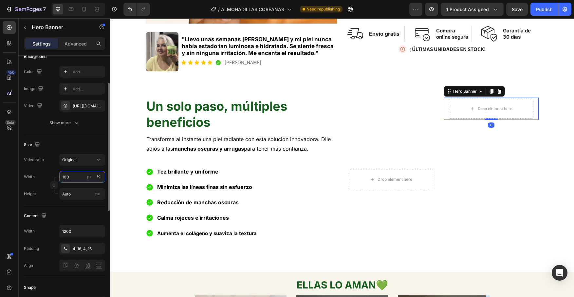
click at [77, 176] on input "100" at bounding box center [82, 177] width 46 height 12
type input "1"
type input "300"
drag, startPoint x: 75, startPoint y: 195, endPoint x: 59, endPoint y: 195, distance: 16.0
click at [59, 195] on input "Auto" at bounding box center [82, 194] width 46 height 12
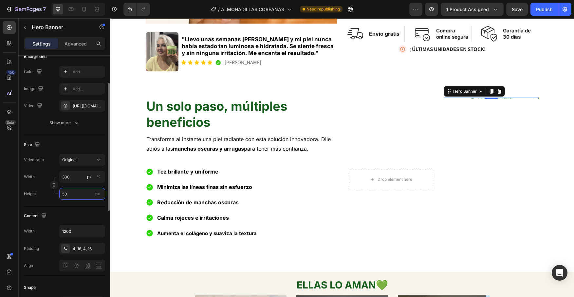
type input "500"
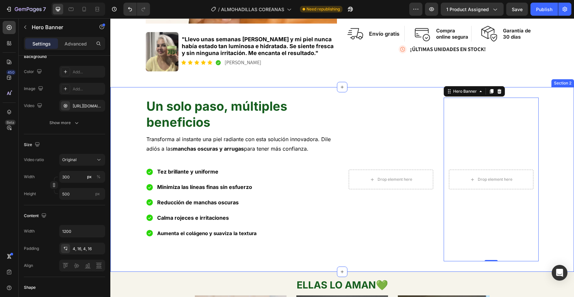
click at [122, 149] on div "Un solo paso, múltiples beneficios Heading Transforma al instante una piel radi…" at bounding box center [342, 180] width 464 height 164
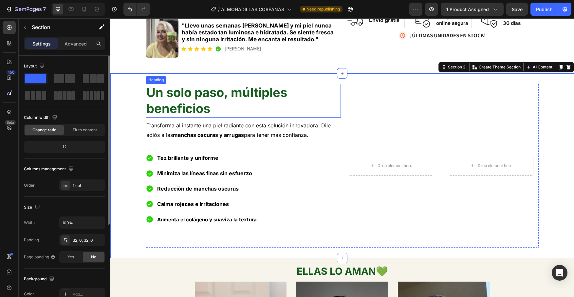
scroll to position [226, 0]
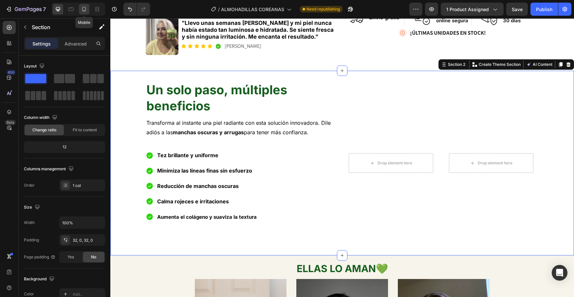
click at [86, 10] on icon at bounding box center [84, 9] width 7 height 7
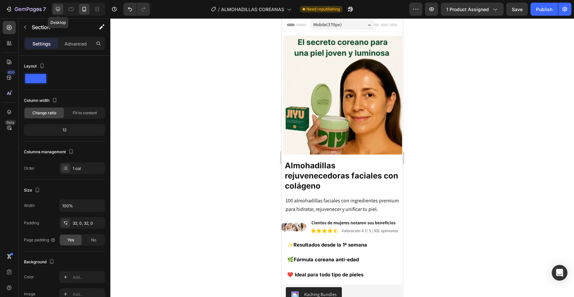
click at [60, 12] on icon at bounding box center [58, 9] width 7 height 7
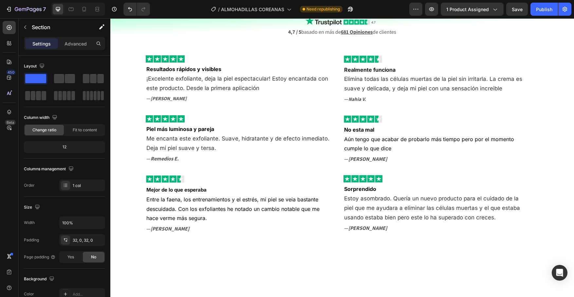
scroll to position [1401, 0]
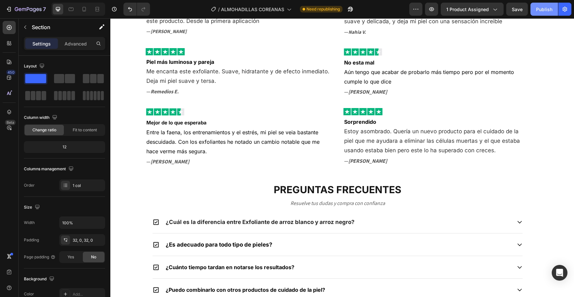
click at [544, 15] on button "Publish" at bounding box center [544, 9] width 28 height 13
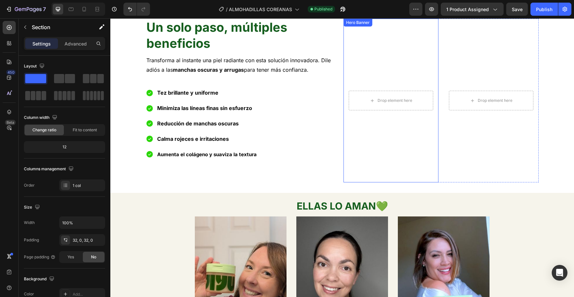
scroll to position [231, 0]
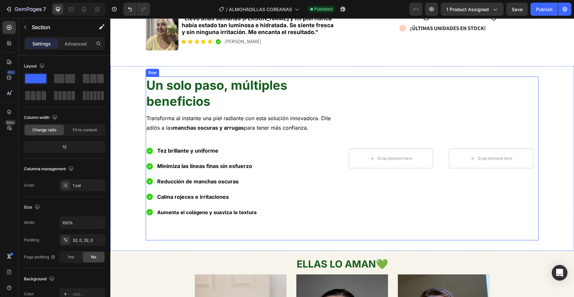
click at [273, 229] on div "Un solo paso, múltiples beneficios Heading Transforma al instante una piel radi…" at bounding box center [243, 159] width 195 height 164
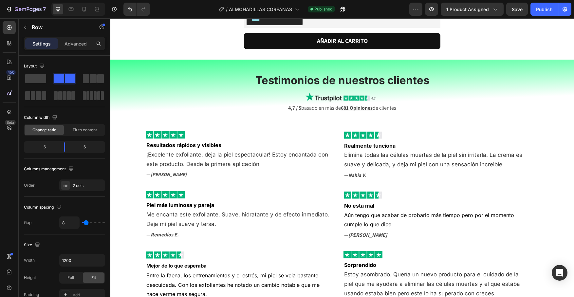
scroll to position [1337, 0]
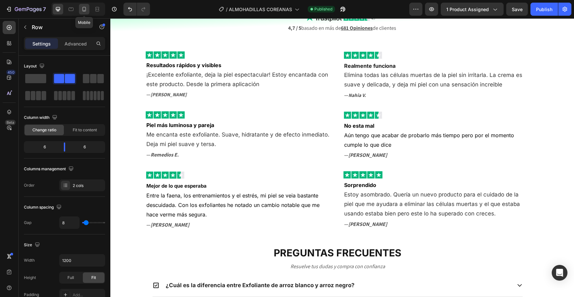
click at [85, 11] on icon at bounding box center [85, 9] width 4 height 5
type input "0"
type input "100%"
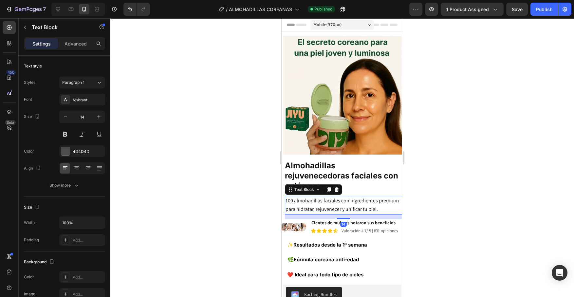
click at [349, 197] on span "100 almohadillas faciales con ingredientes premium para hidratar, rejuvenecer y…" at bounding box center [342, 204] width 113 height 15
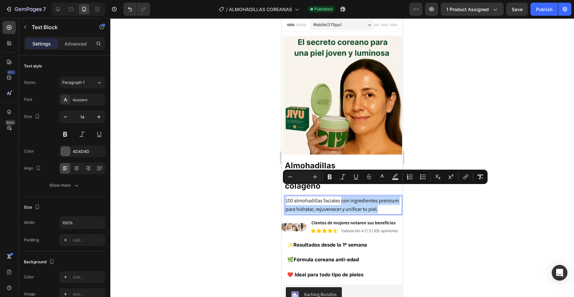
drag, startPoint x: 342, startPoint y: 190, endPoint x: 382, endPoint y: 197, distance: 41.2
click at [382, 197] on p "100 almohadillas faciales con ingredientes premium para hidratar, rejuvenecer y…" at bounding box center [344, 204] width 116 height 17
copy span "con ingredientes premium para hidratar, rejuvenecer y unificar tu piel."
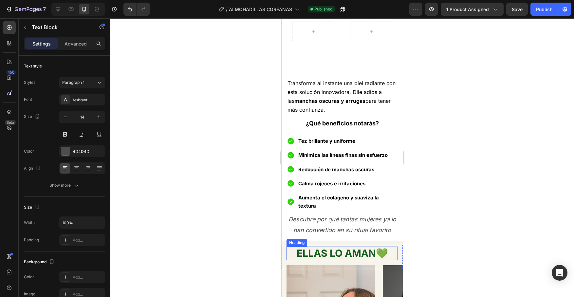
scroll to position [436, 0]
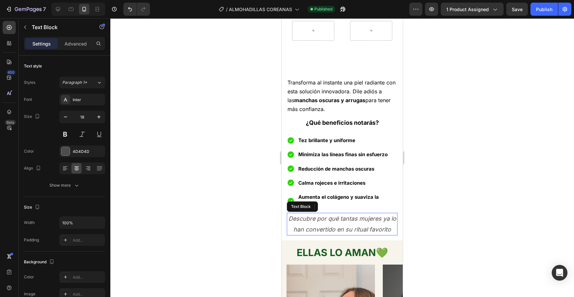
click at [358, 221] on icon "Descubre por qué tantas mujeres ya lo han convertido en su ritual favorito" at bounding box center [342, 223] width 108 height 17
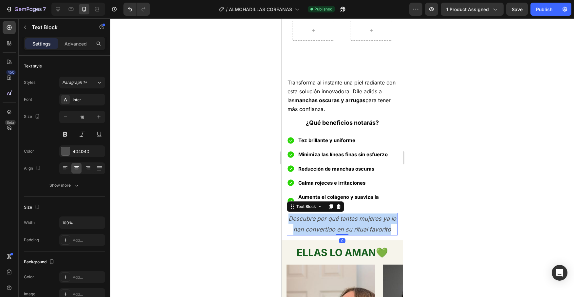
click at [358, 221] on icon "Descubre por qué tantas mujeres ya lo han convertido en su ritual favorito" at bounding box center [342, 223] width 108 height 17
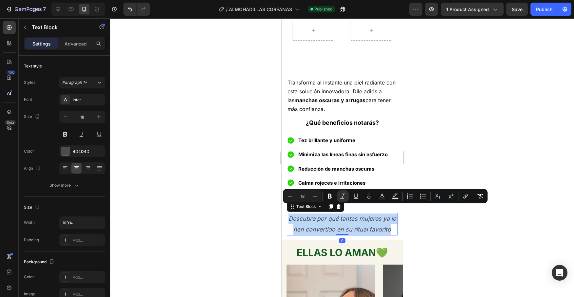
click at [363, 220] on icon "Descubre por qué tantas mujeres ya lo han convertido en su ritual favorito" at bounding box center [342, 223] width 108 height 17
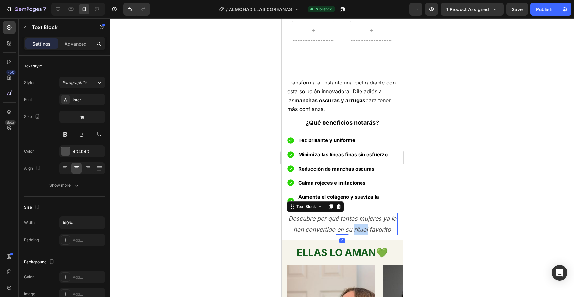
copy icon "ritual"
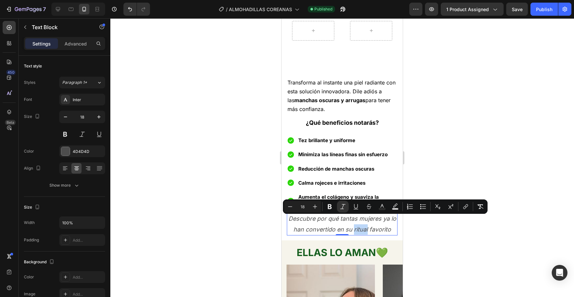
click at [368, 220] on icon "Descubre por qué tantas mujeres ya lo han convertido en su ritual favorito" at bounding box center [342, 223] width 108 height 17
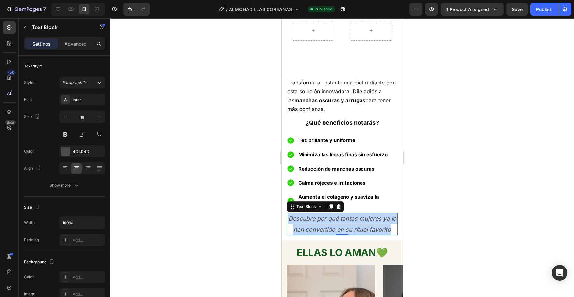
click at [368, 220] on icon "Descubre por qué tantas mujeres ya lo han convertido en su ritual favorito" at bounding box center [342, 223] width 108 height 17
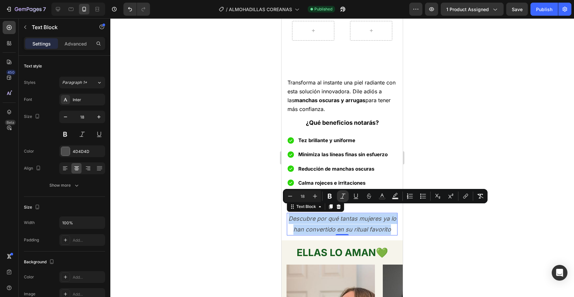
copy icon "Descubre por qué tantas mujeres ya lo han convertido en su ritual favorito"
